Goal: Transaction & Acquisition: Subscribe to service/newsletter

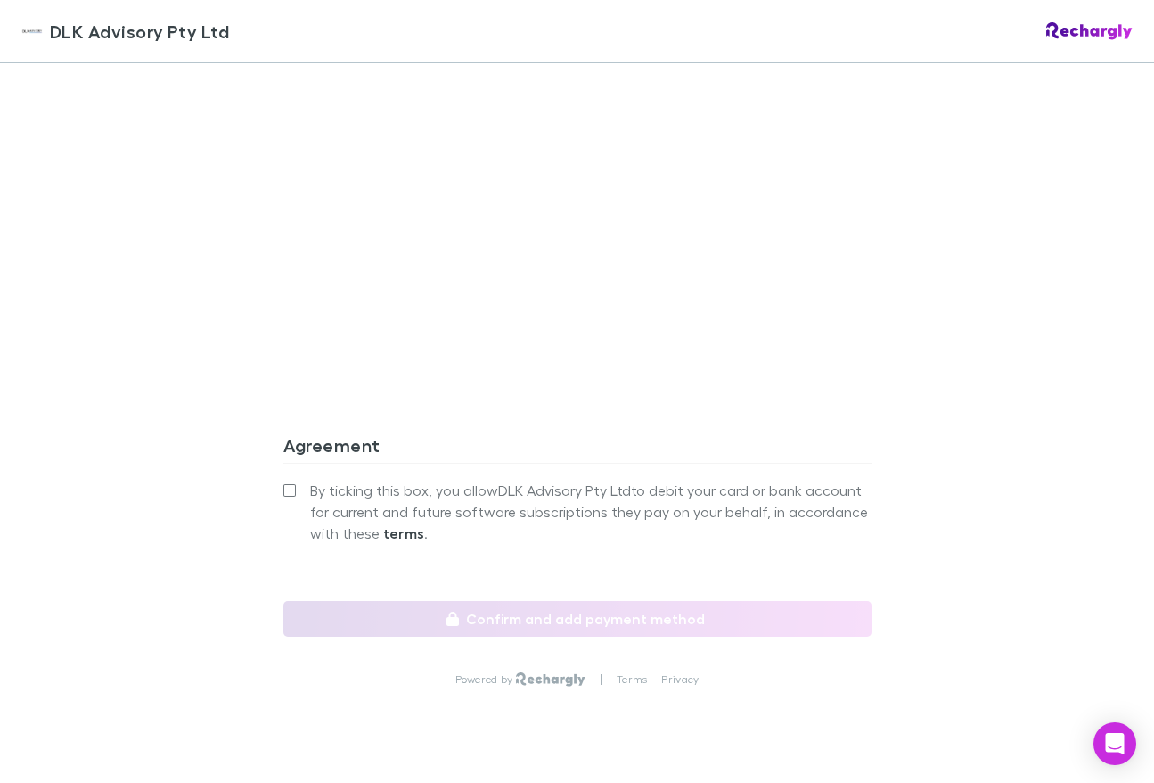
scroll to position [1487, 0]
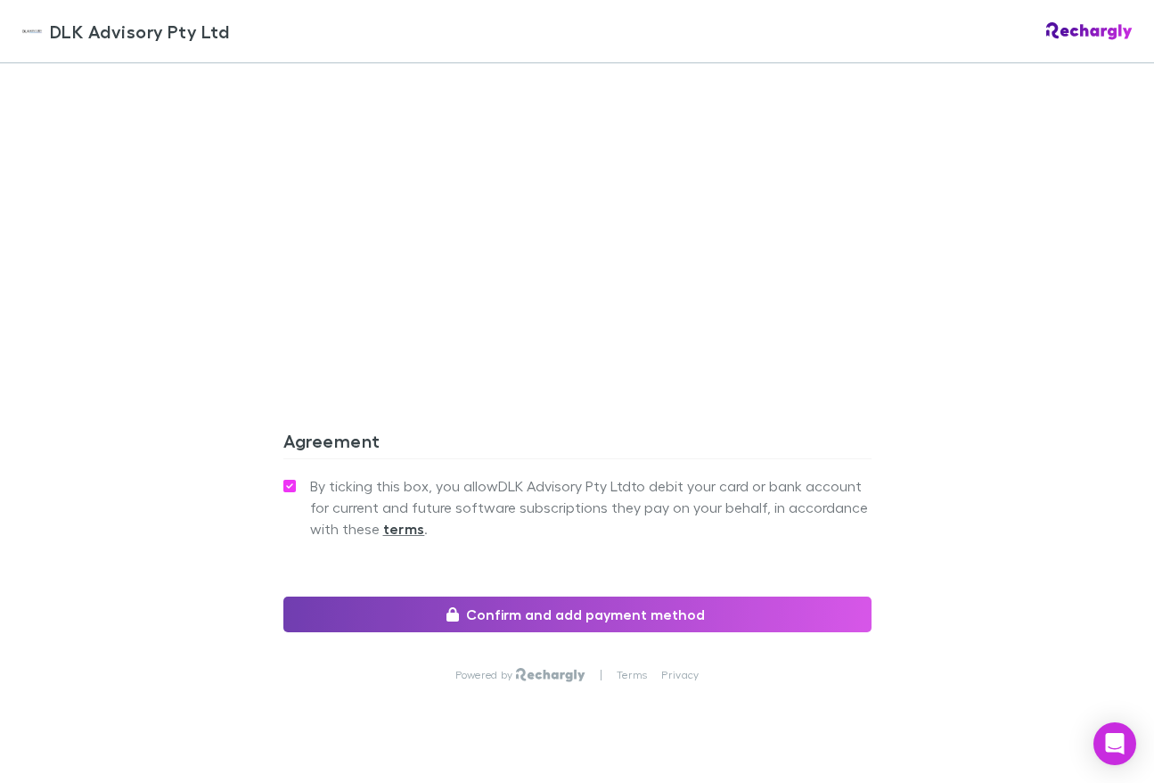
click at [573, 596] on button "Confirm and add payment method" at bounding box center [577, 614] width 588 height 36
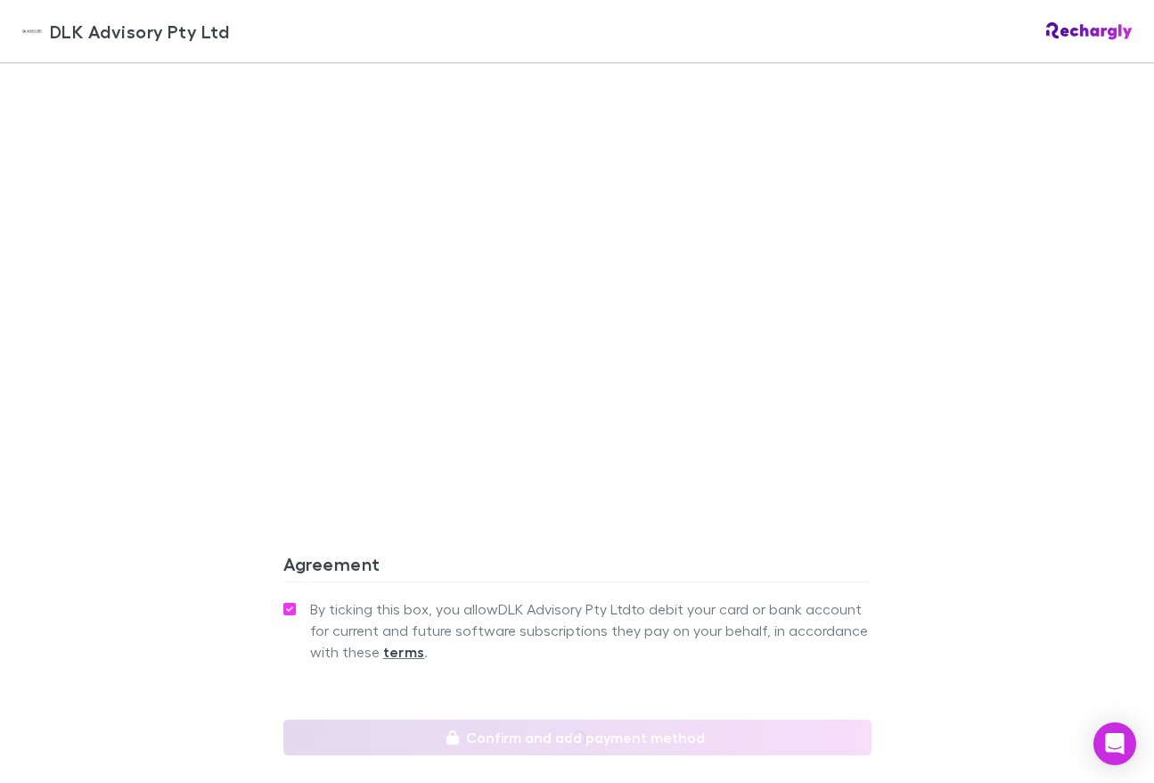
scroll to position [1124, 0]
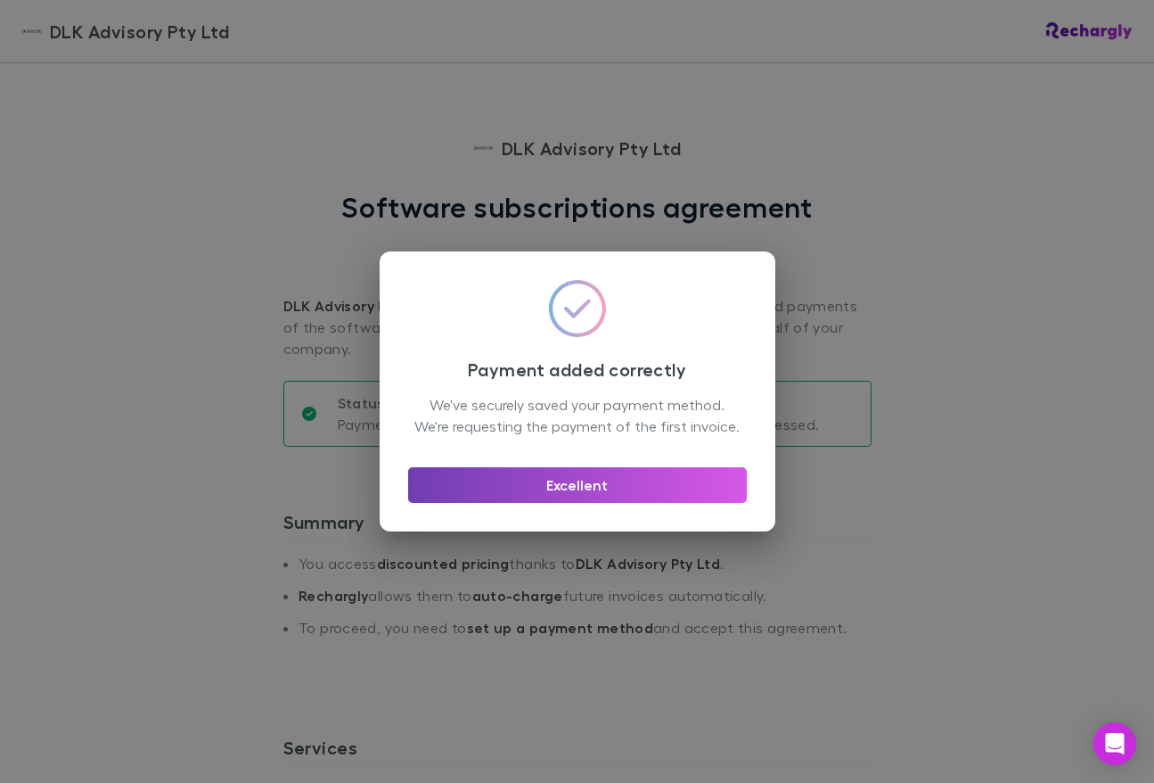
click at [572, 491] on button "Excellent" at bounding box center [577, 485] width 339 height 36
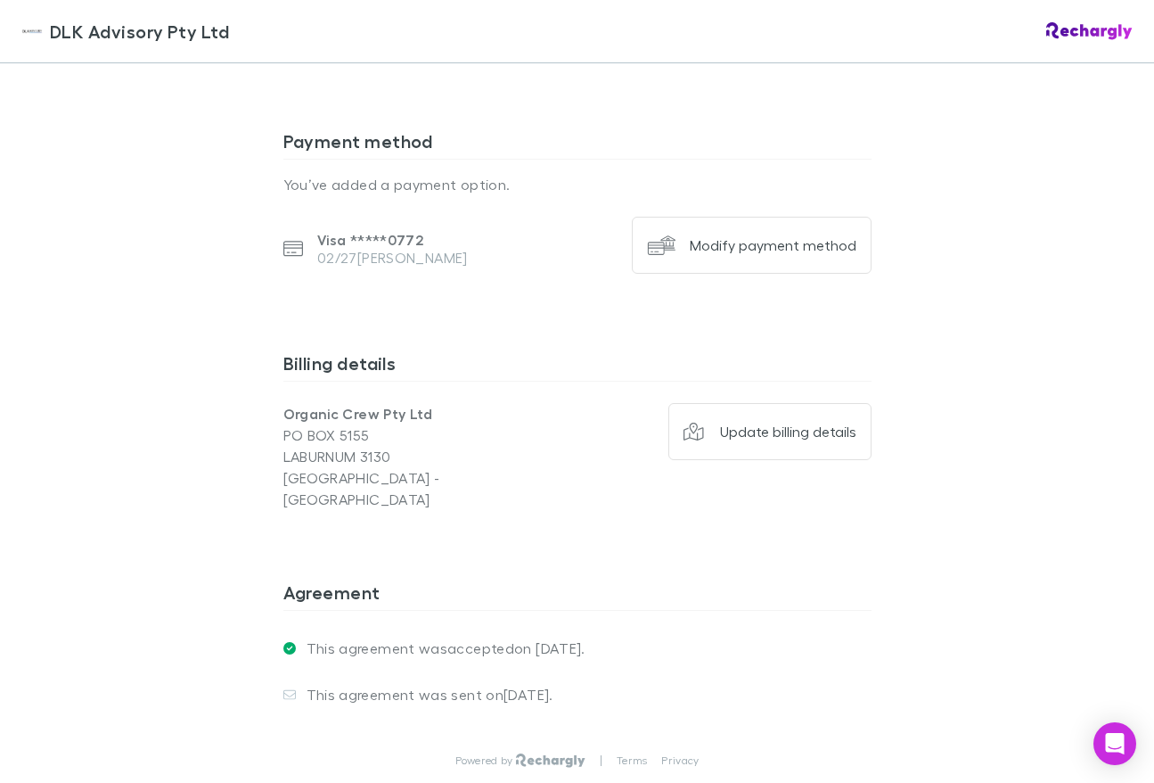
scroll to position [1231, 0]
